Goal: Task Accomplishment & Management: Manage account settings

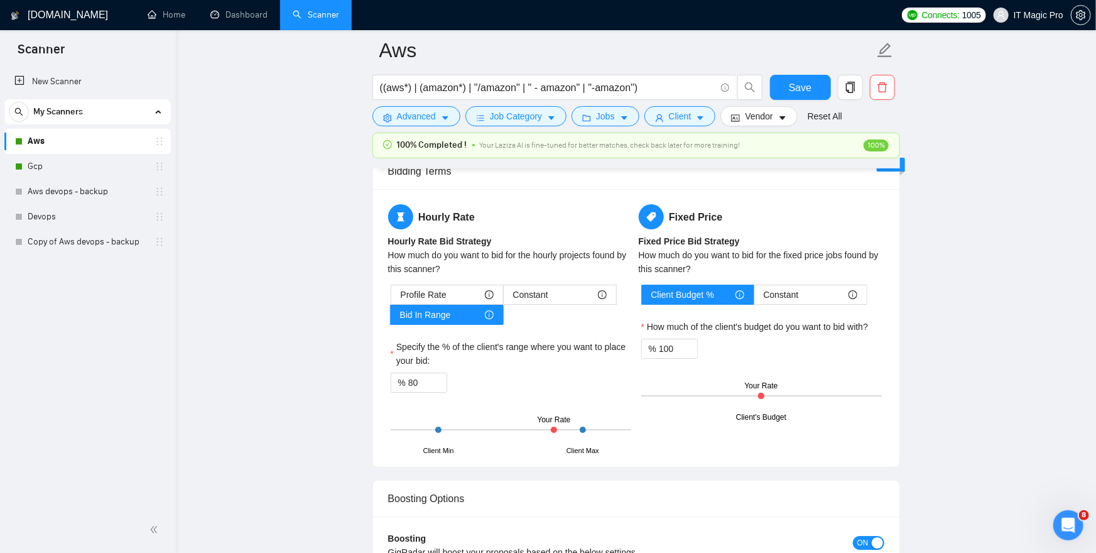
scroll to position [2022, 0]
click at [763, 394] on div at bounding box center [761, 394] width 6 height 6
click at [760, 394] on div at bounding box center [761, 394] width 6 height 6
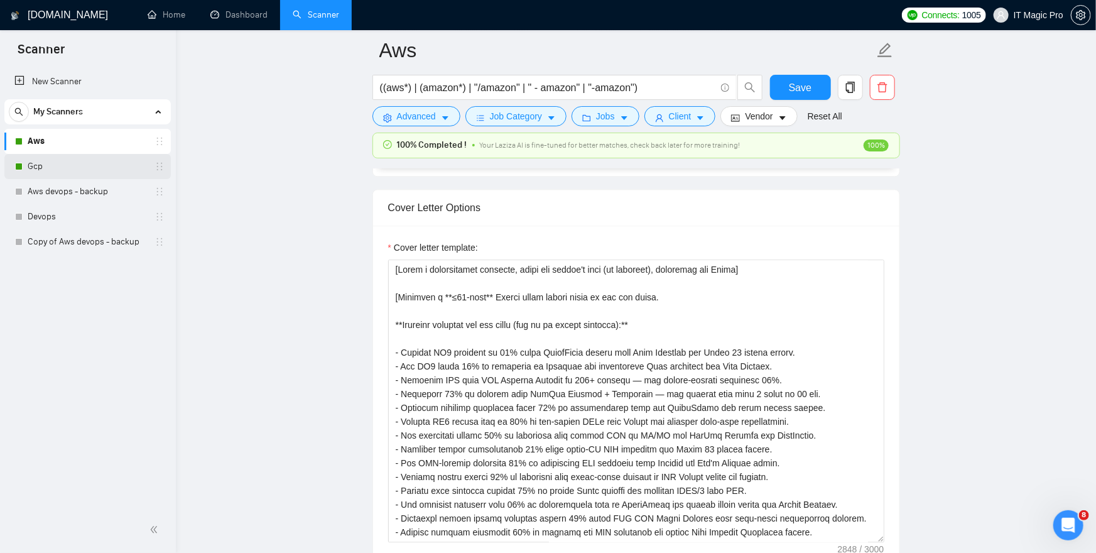
scroll to position [1379, 0]
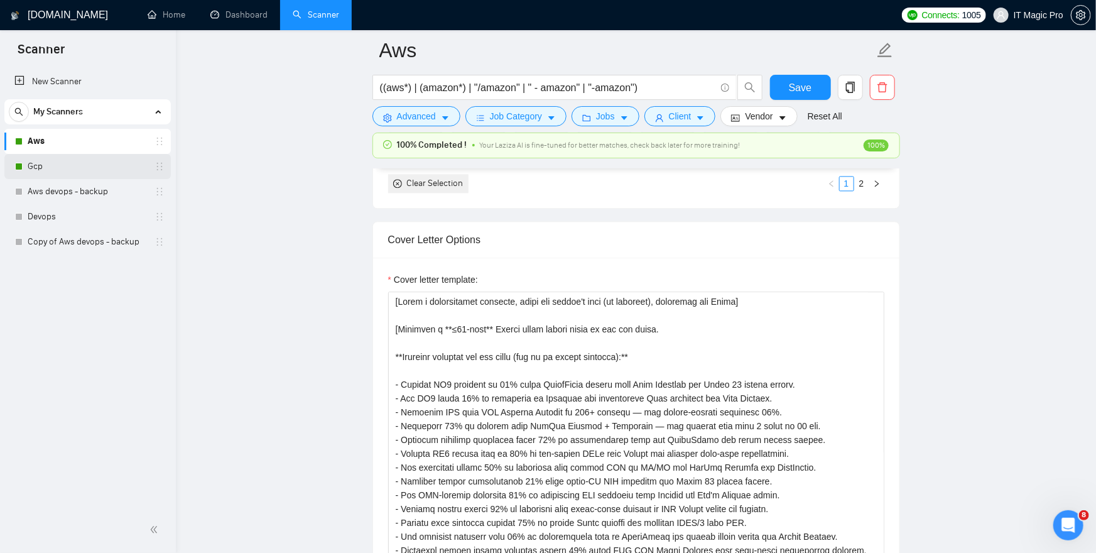
click at [98, 164] on link "Gcp" at bounding box center [87, 166] width 119 height 25
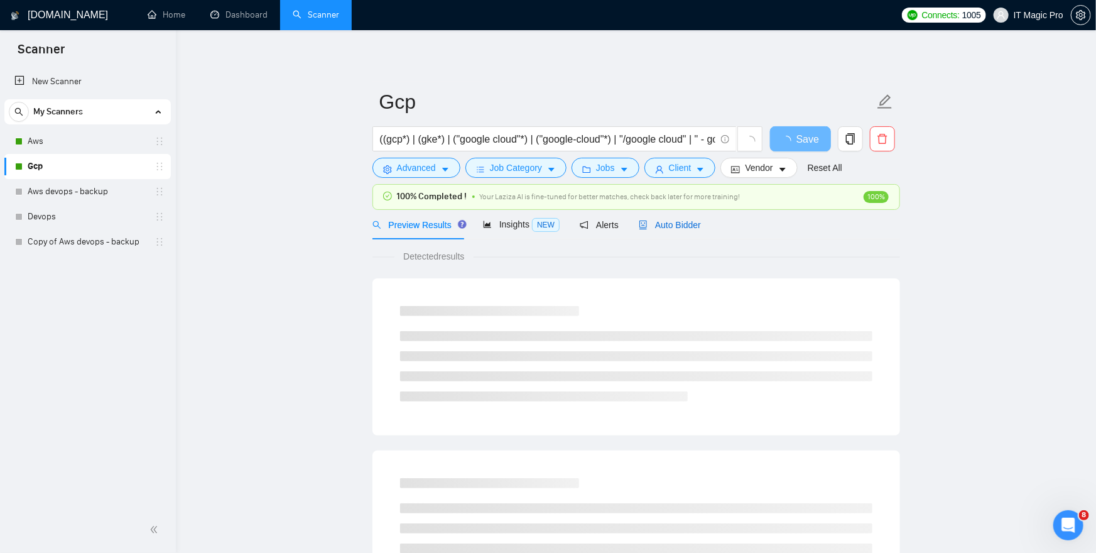
click at [672, 225] on span "Auto Bidder" at bounding box center [670, 225] width 62 height 10
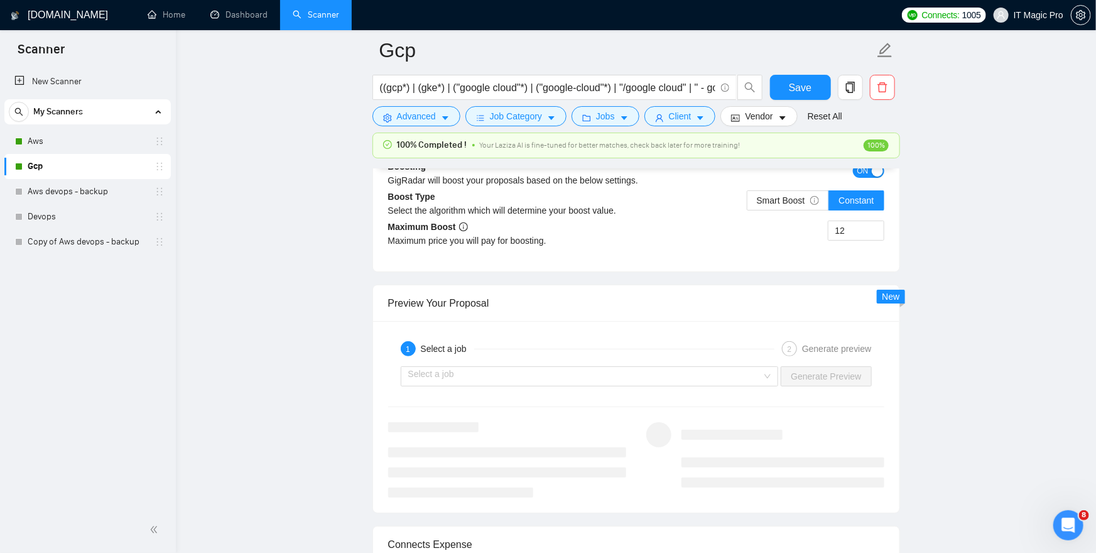
scroll to position [2397, 0]
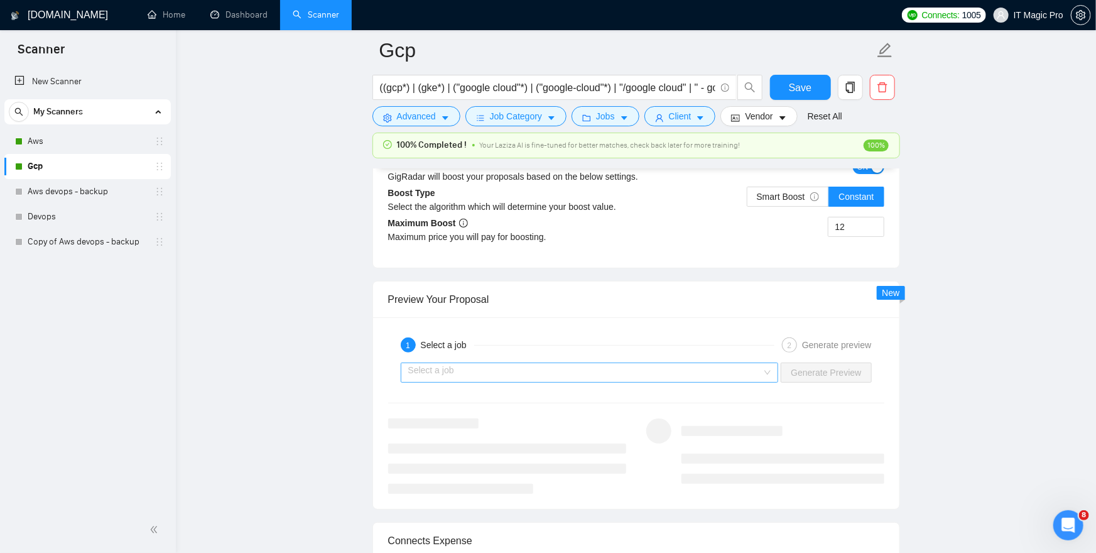
click at [639, 373] on input "search" at bounding box center [585, 372] width 354 height 19
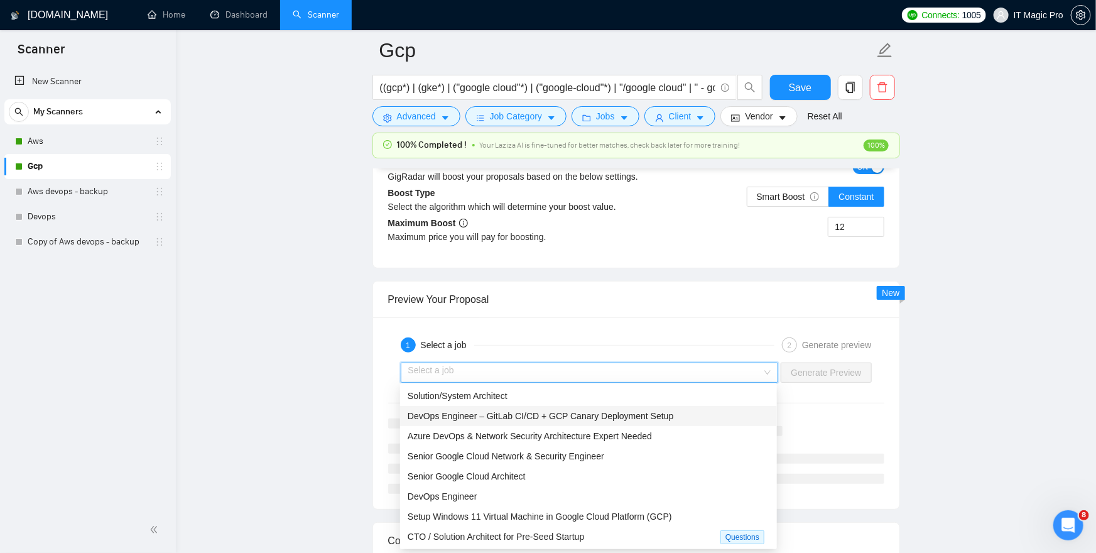
click at [653, 417] on span "DevOps Engineer – GitLab CI/CD + GCP Canary Deployment Setup" at bounding box center [541, 416] width 266 height 10
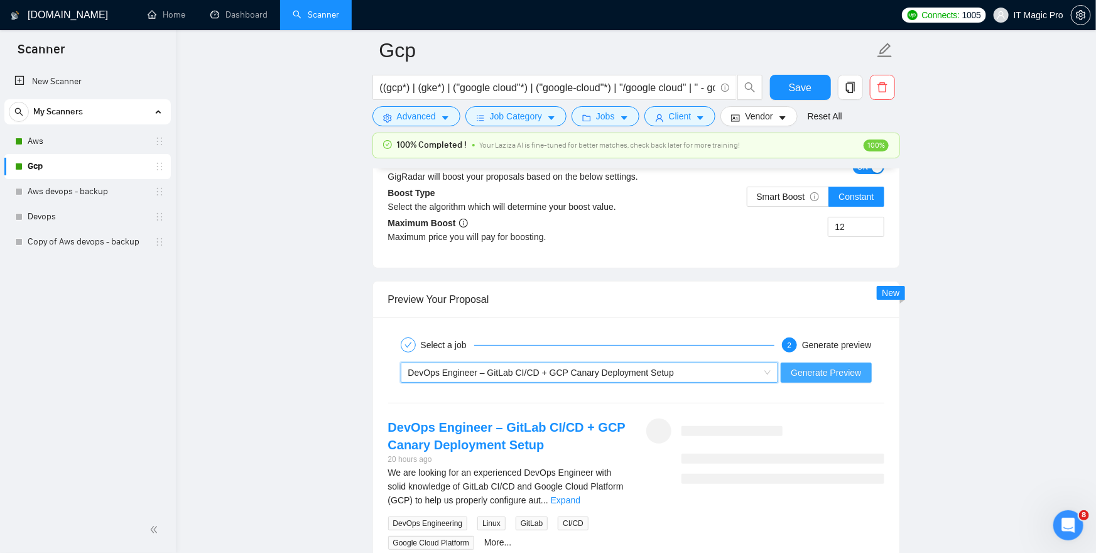
click at [821, 369] on span "Generate Preview" at bounding box center [826, 373] width 70 height 14
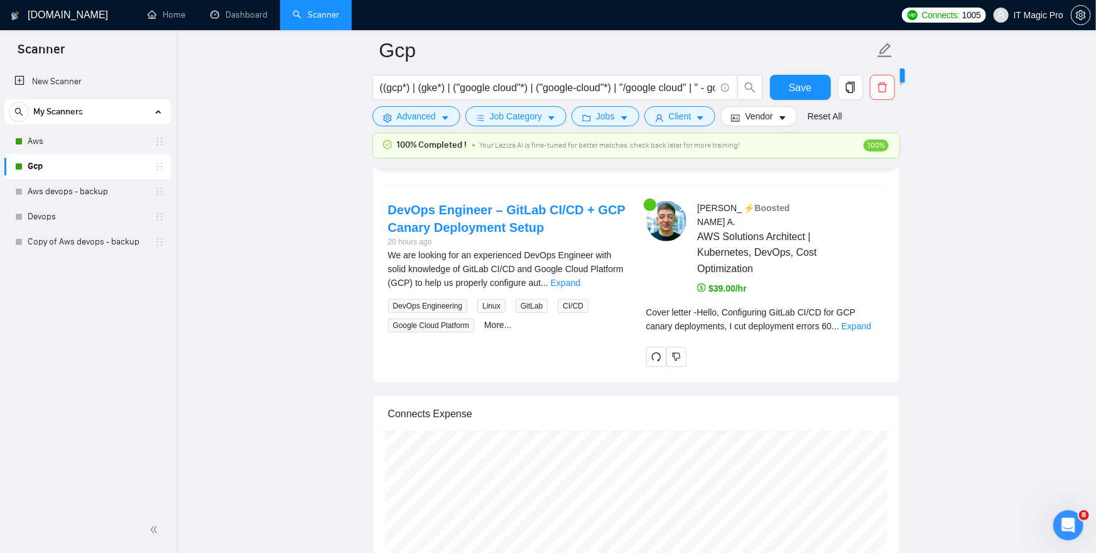
scroll to position [2622, 0]
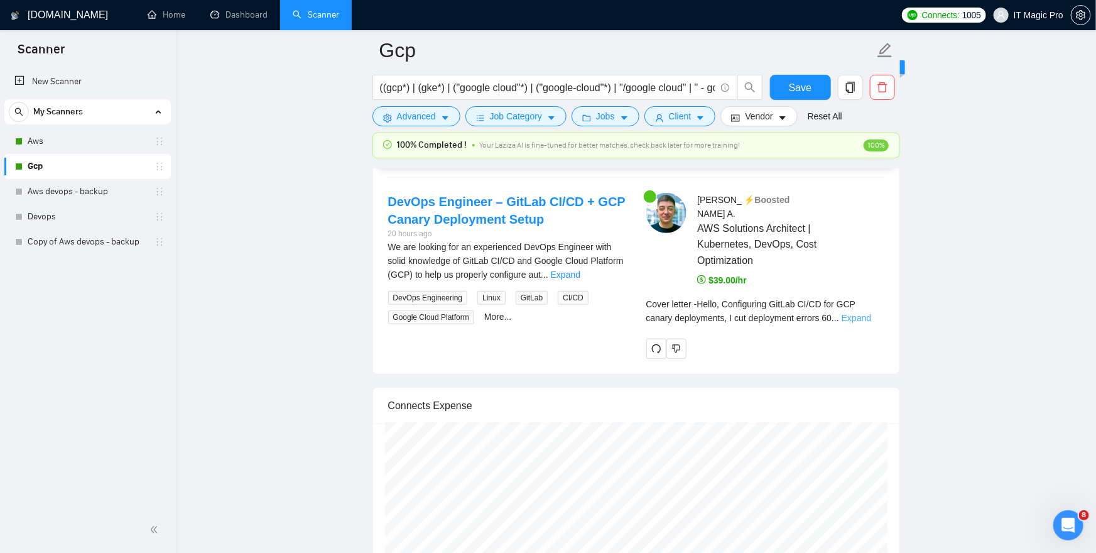
click at [871, 318] on link "Expand" at bounding box center [857, 318] width 30 height 10
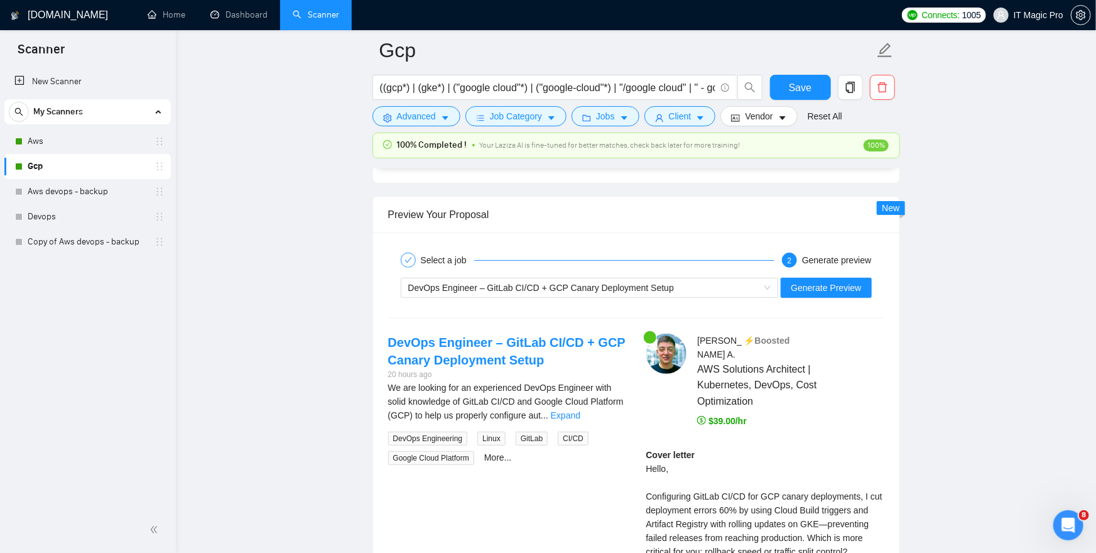
scroll to position [2469, 0]
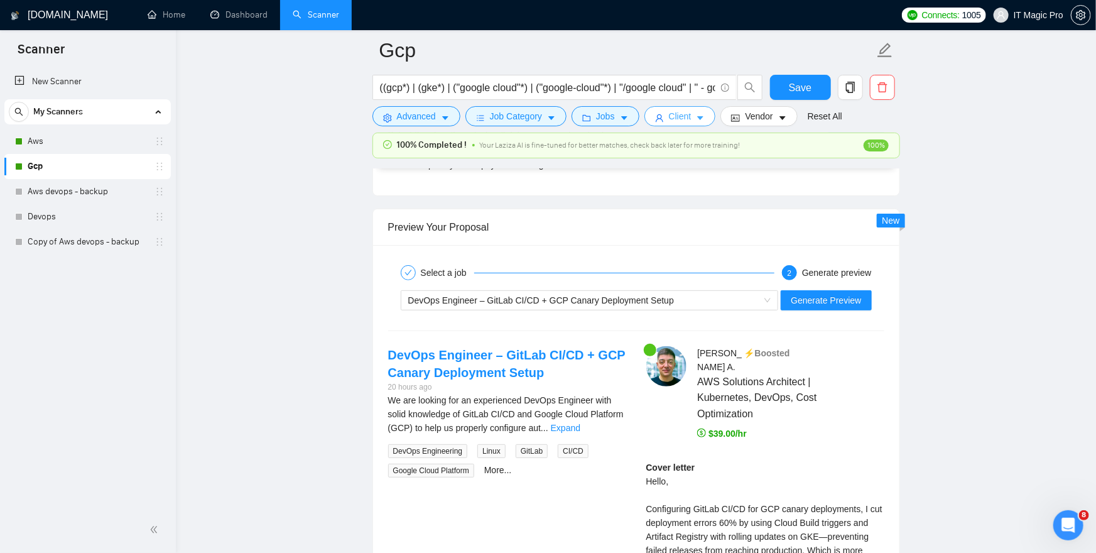
click at [697, 119] on button "Client" at bounding box center [681, 116] width 72 height 20
click at [419, 117] on span "Advanced" at bounding box center [416, 116] width 39 height 14
click at [506, 124] on button "Job Category" at bounding box center [515, 116] width 101 height 20
click at [605, 112] on span "Jobs" at bounding box center [605, 116] width 19 height 14
click at [108, 144] on link "Aws" at bounding box center [87, 141] width 119 height 25
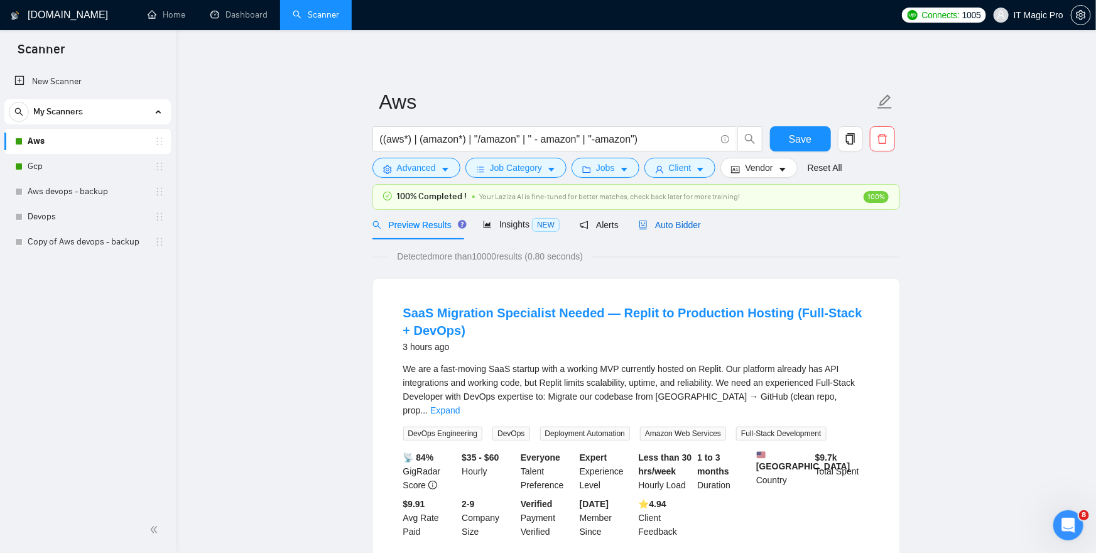
click at [685, 224] on span "Auto Bidder" at bounding box center [670, 225] width 62 height 10
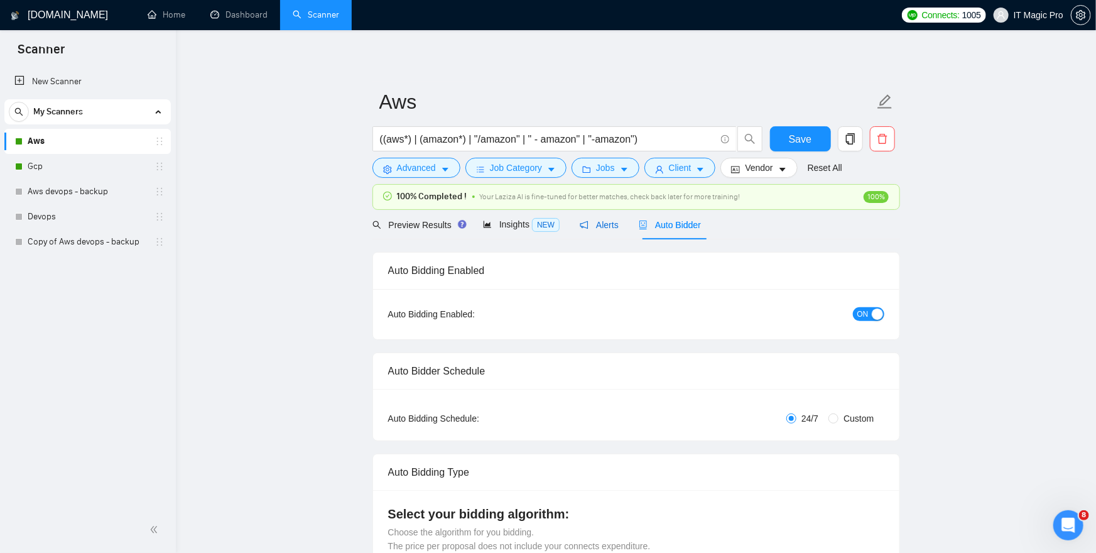
click at [616, 226] on span "Alerts" at bounding box center [599, 225] width 39 height 10
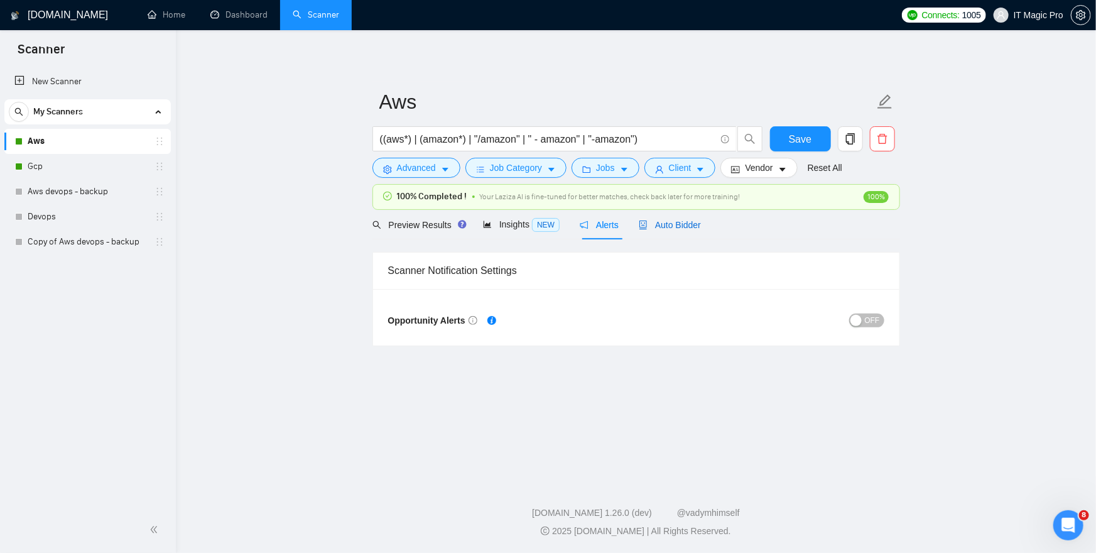
click at [699, 229] on span "Auto Bidder" at bounding box center [670, 225] width 62 height 10
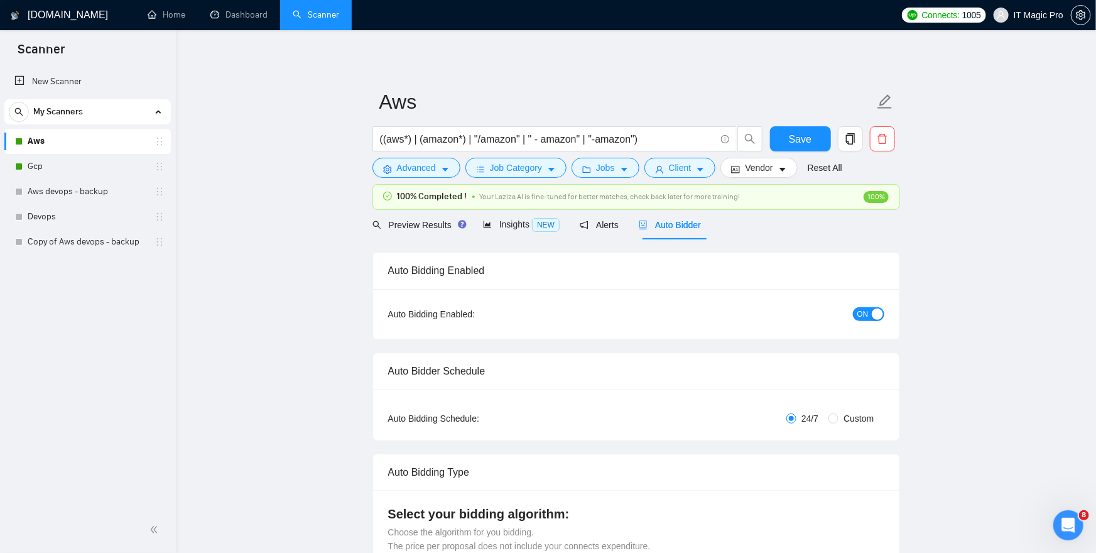
checkbox input "true"
click at [639, 229] on div "Preview Results Insights NEW Alerts Auto Bidder" at bounding box center [537, 225] width 329 height 30
click at [615, 227] on span "Alerts" at bounding box center [599, 225] width 39 height 10
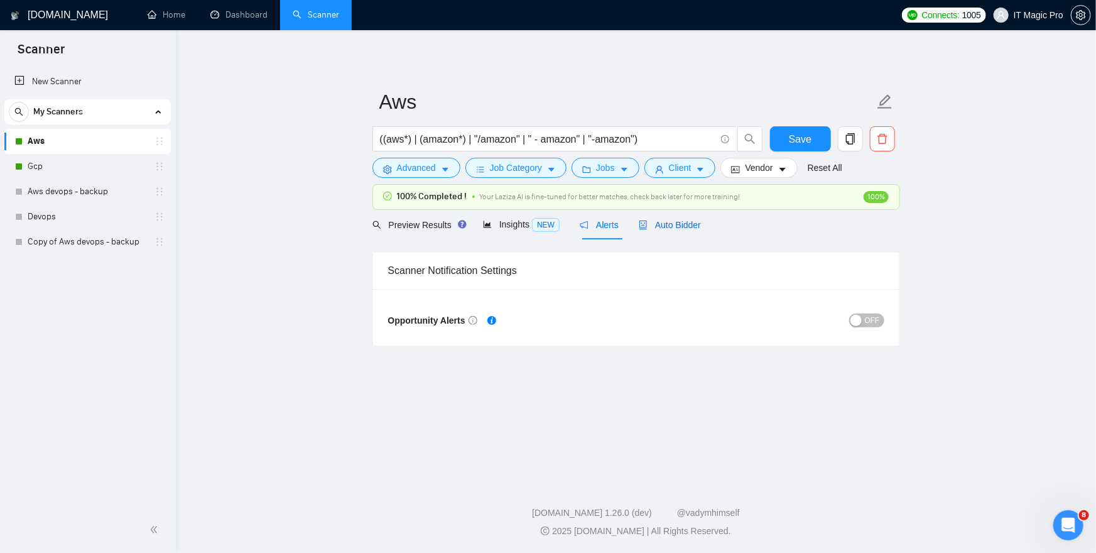
click at [689, 221] on span "Auto Bidder" at bounding box center [670, 225] width 62 height 10
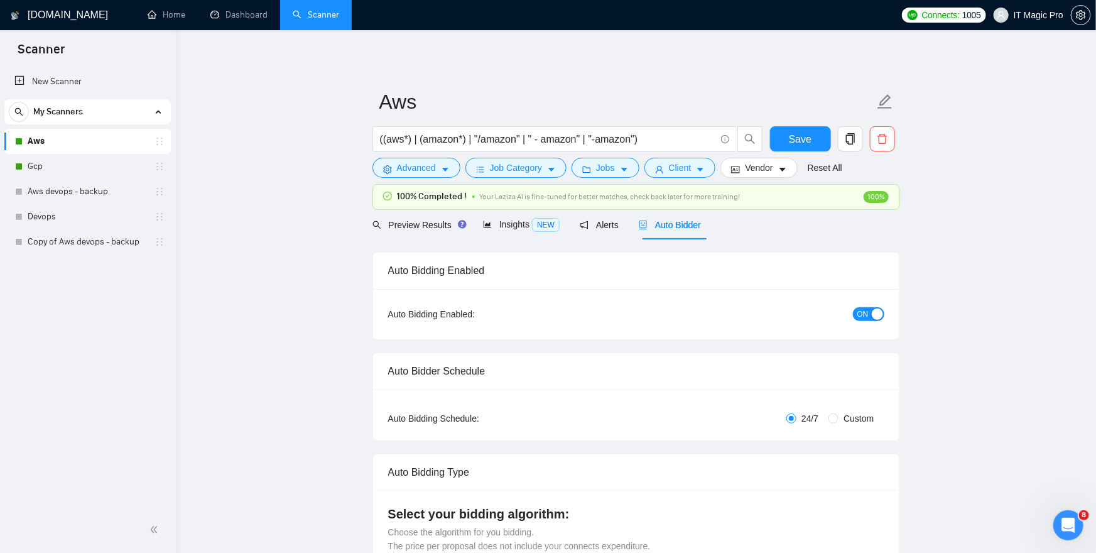
checkbox input "true"
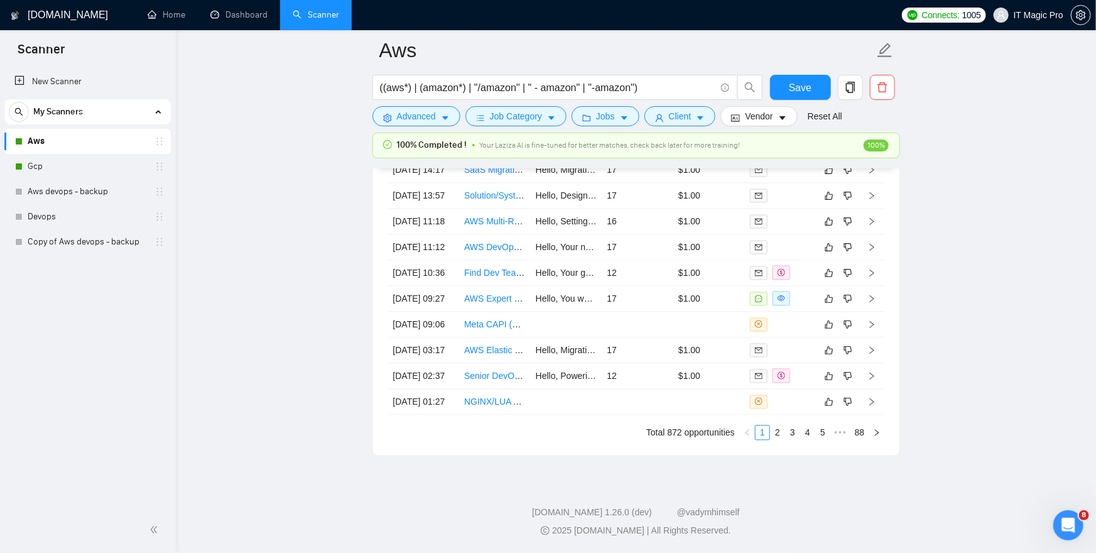
scroll to position [3621, 0]
click at [92, 167] on link "Gcp" at bounding box center [87, 166] width 119 height 25
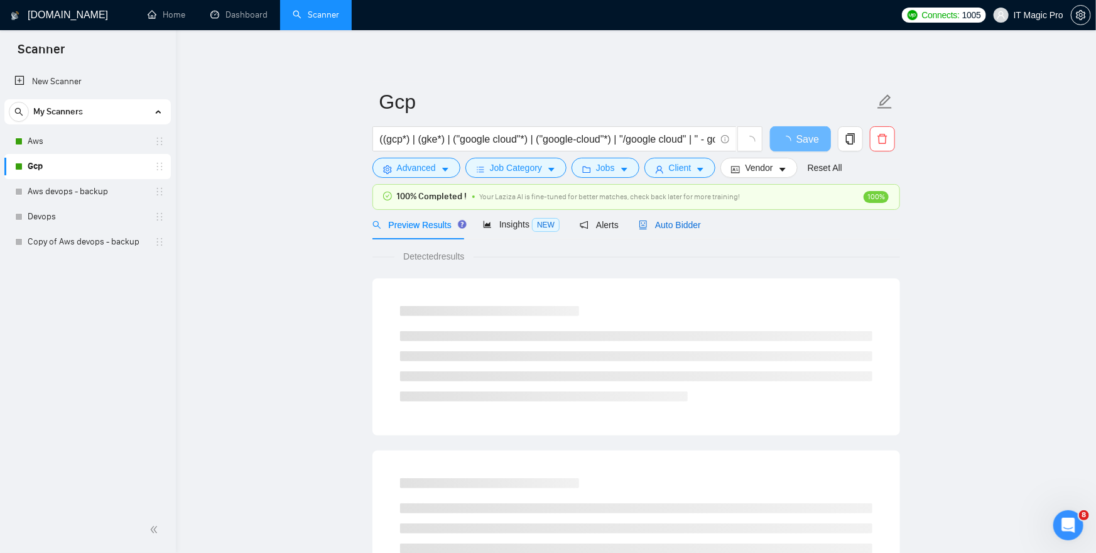
click at [675, 231] on div "Auto Bidder" at bounding box center [670, 225] width 62 height 14
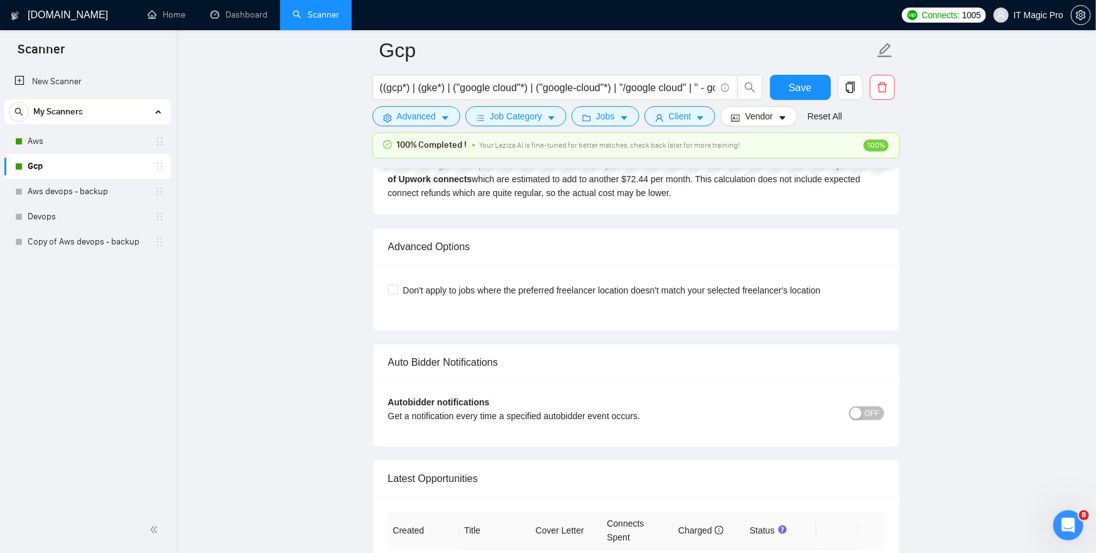
click at [865, 410] on span "OFF" at bounding box center [872, 413] width 15 height 14
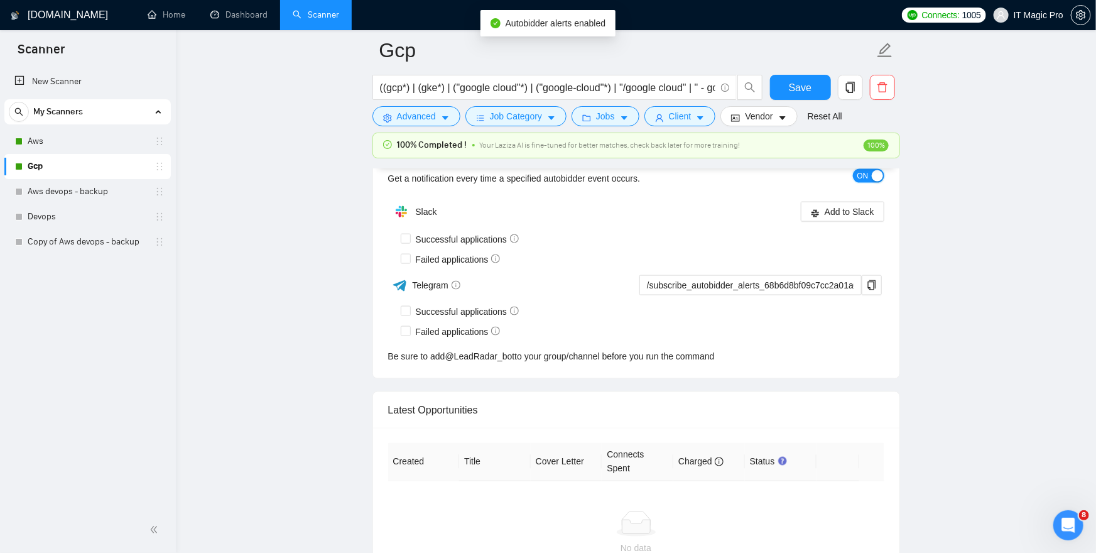
scroll to position [3175, 0]
drag, startPoint x: 484, startPoint y: 236, endPoint x: 479, endPoint y: 248, distance: 12.1
click at [483, 236] on span "Successful applications" at bounding box center [468, 239] width 114 height 14
click at [410, 236] on input "Successful applications" at bounding box center [405, 237] width 9 height 9
checkbox input "true"
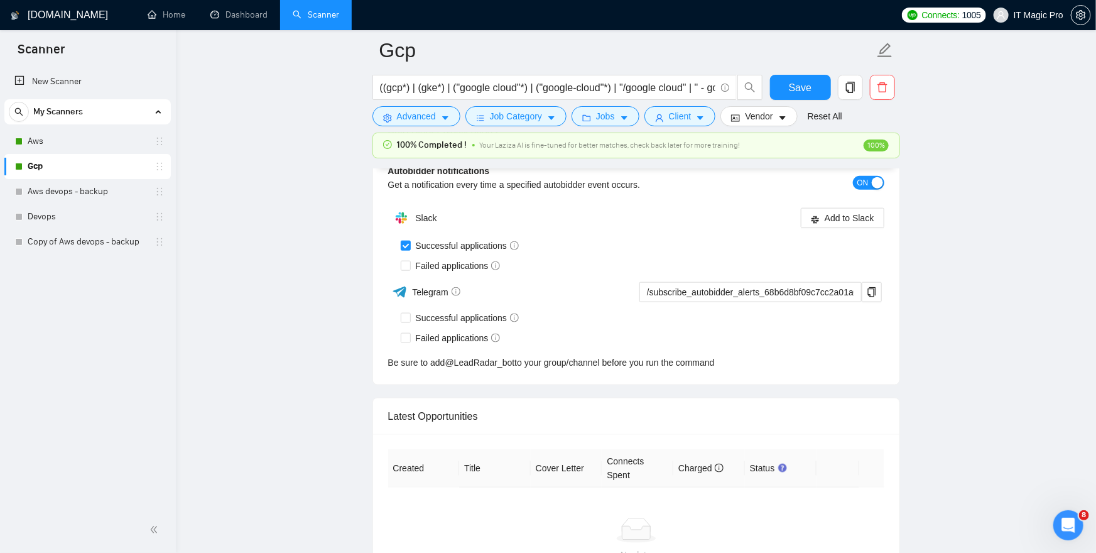
scroll to position [3013, 0]
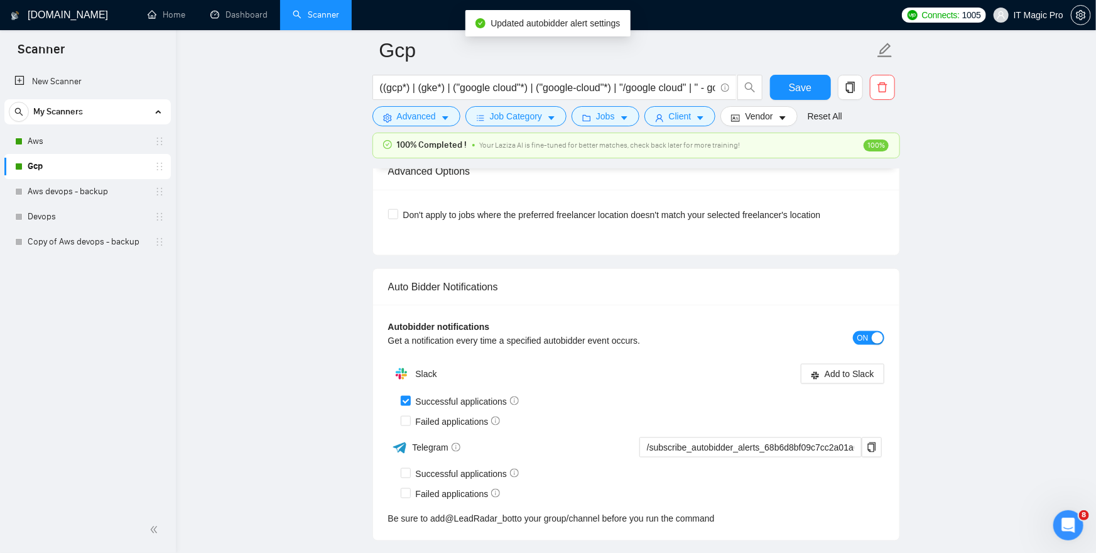
click at [461, 309] on div "Autobidder notifications Get a notification every time a specified autobidder e…" at bounding box center [636, 423] width 526 height 236
click at [457, 417] on span "Failed applications" at bounding box center [458, 422] width 95 height 14
click at [410, 417] on input "Failed applications" at bounding box center [405, 420] width 9 height 9
checkbox input "true"
click at [837, 372] on span "Add to Slack" at bounding box center [850, 374] width 50 height 14
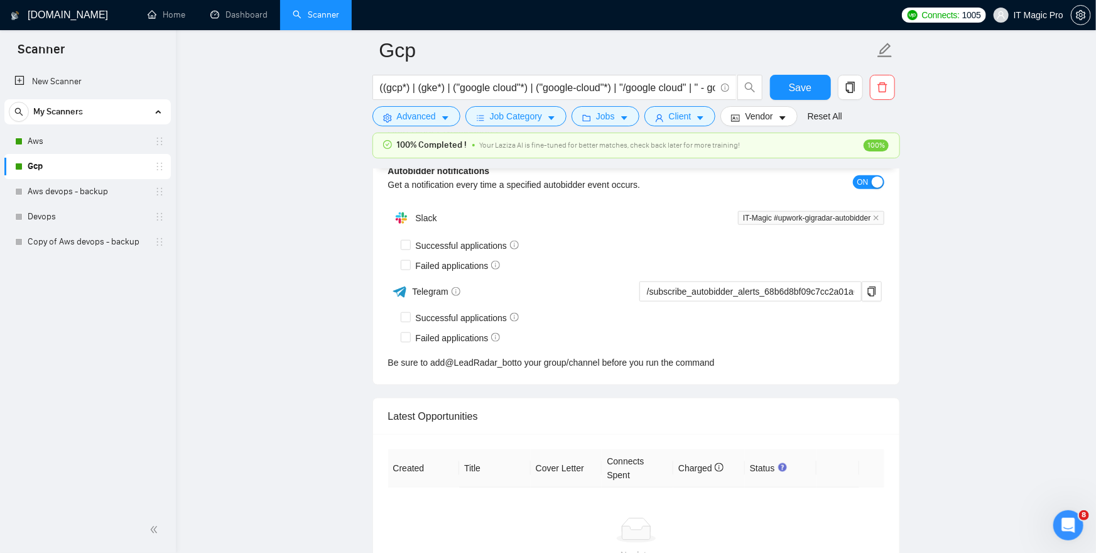
checkbox input "true"
